Goal: Find specific page/section: Find specific page/section

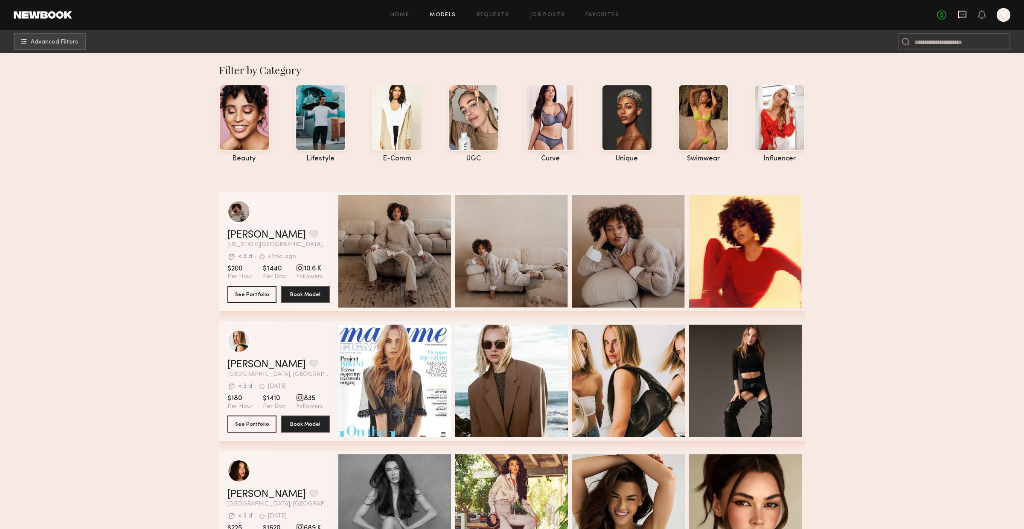
click at [961, 17] on icon at bounding box center [961, 15] width 9 height 8
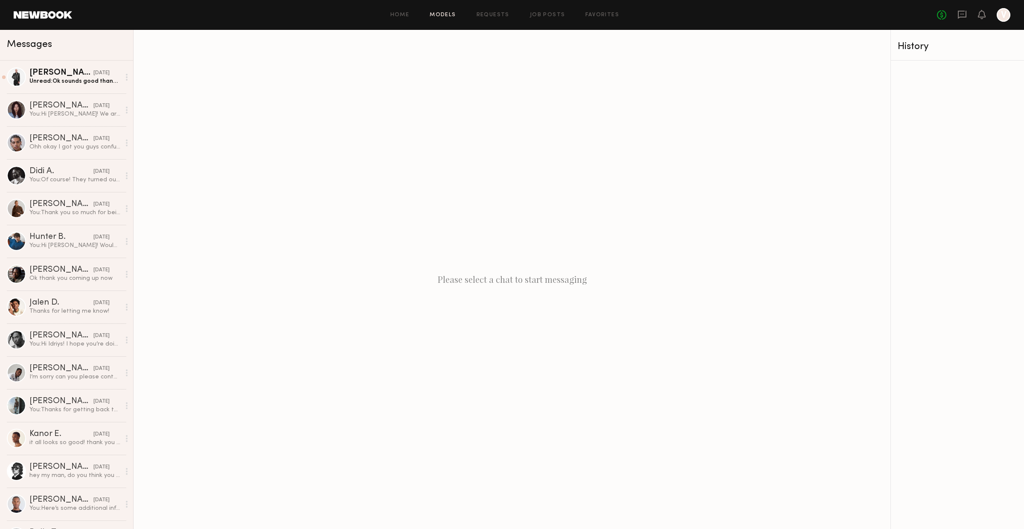
click at [434, 12] on link "Models" at bounding box center [442, 15] width 26 height 6
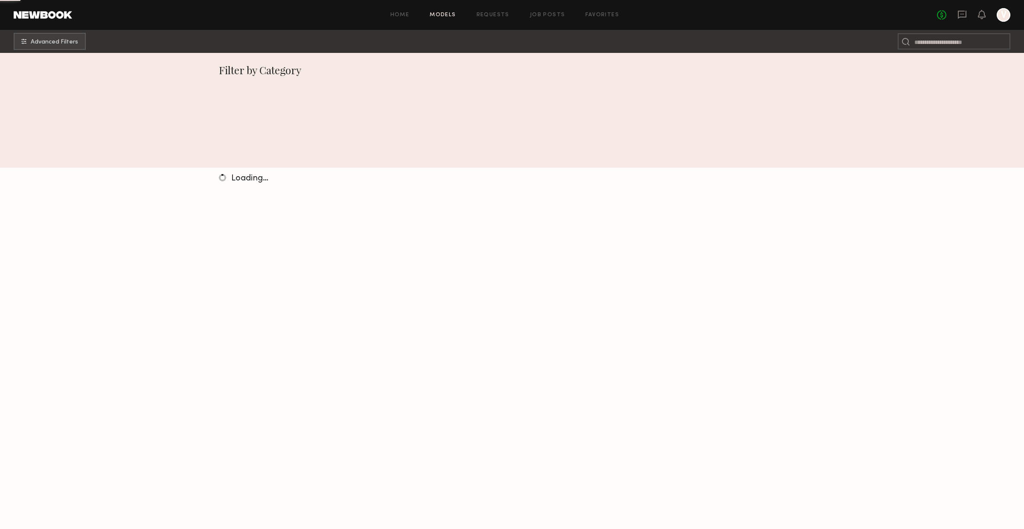
scroll to position [3, 0]
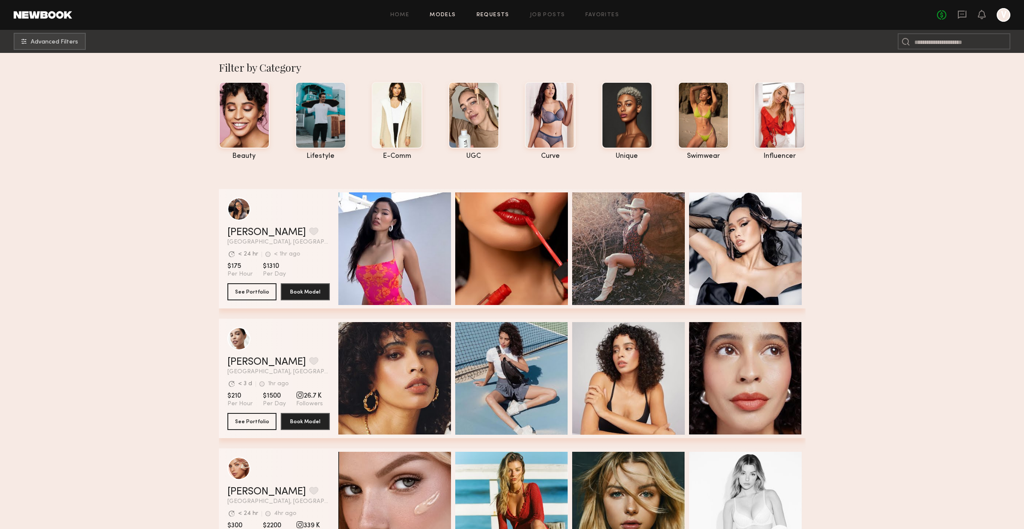
click at [488, 13] on link "Requests" at bounding box center [492, 15] width 33 height 6
